Goal: Information Seeking & Learning: Learn about a topic

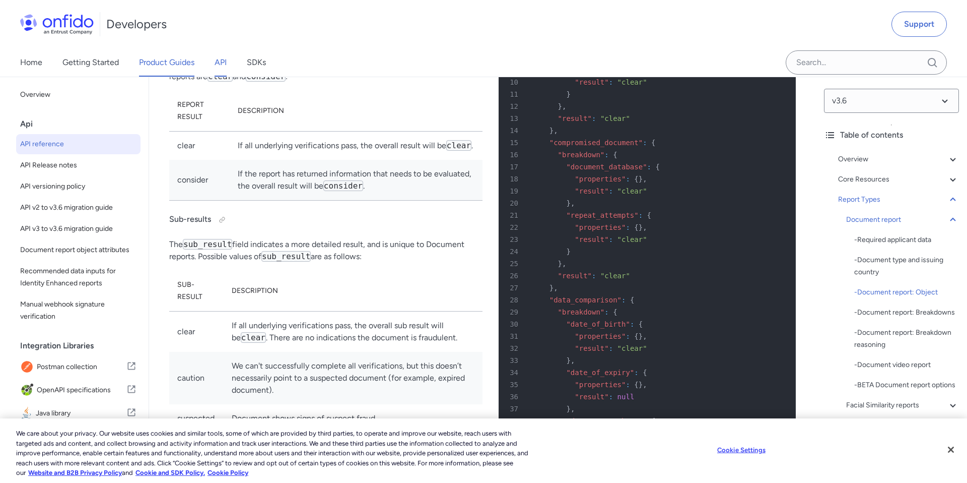
click at [179, 62] on link "Product Guides" at bounding box center [166, 62] width 55 height 28
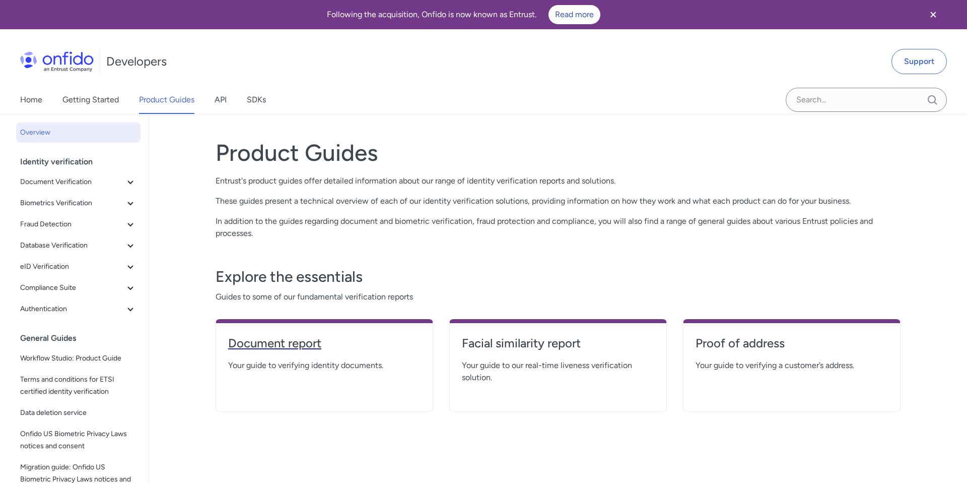
click at [277, 343] on h4 "Document report" at bounding box center [324, 343] width 192 height 16
